Goal: Information Seeking & Learning: Learn about a topic

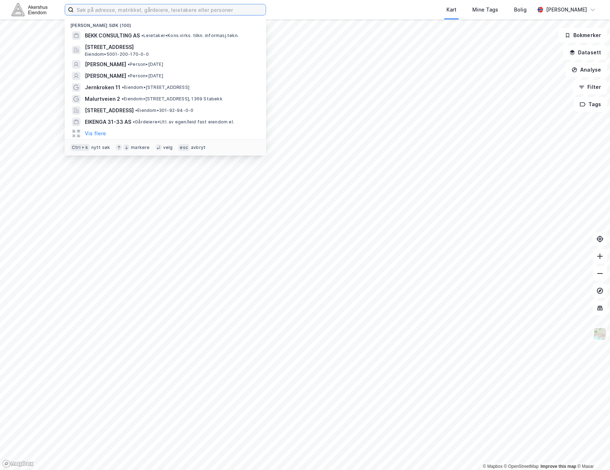
click at [128, 10] on input at bounding box center [170, 9] width 192 height 11
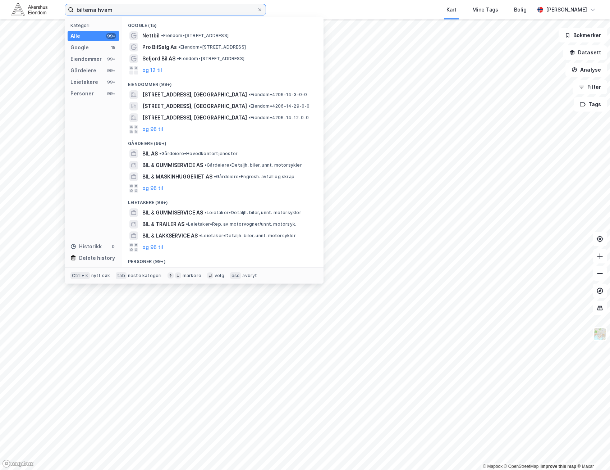
type input "biltema hvam"
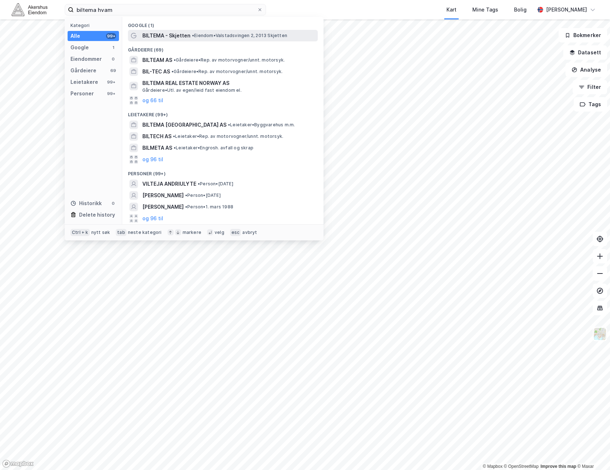
click at [204, 38] on span "• Eiendom • Valstadsvingen 2, 2013 Skjetten" at bounding box center [239, 36] width 95 height 6
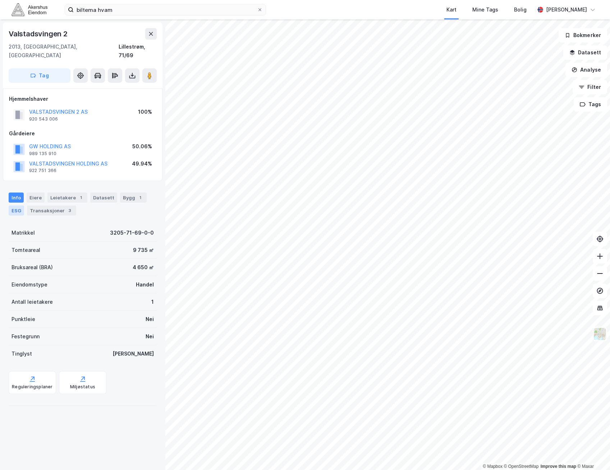
click at [16, 205] on div "ESG" at bounding box center [16, 210] width 15 height 10
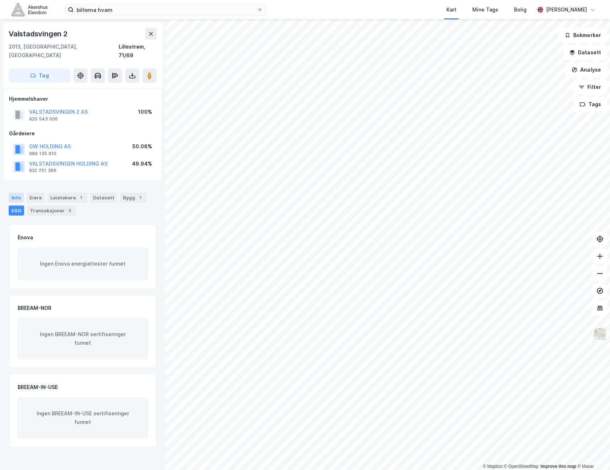
click at [14, 192] on div "Info" at bounding box center [16, 197] width 15 height 10
